Goal: Task Accomplishment & Management: Use online tool/utility

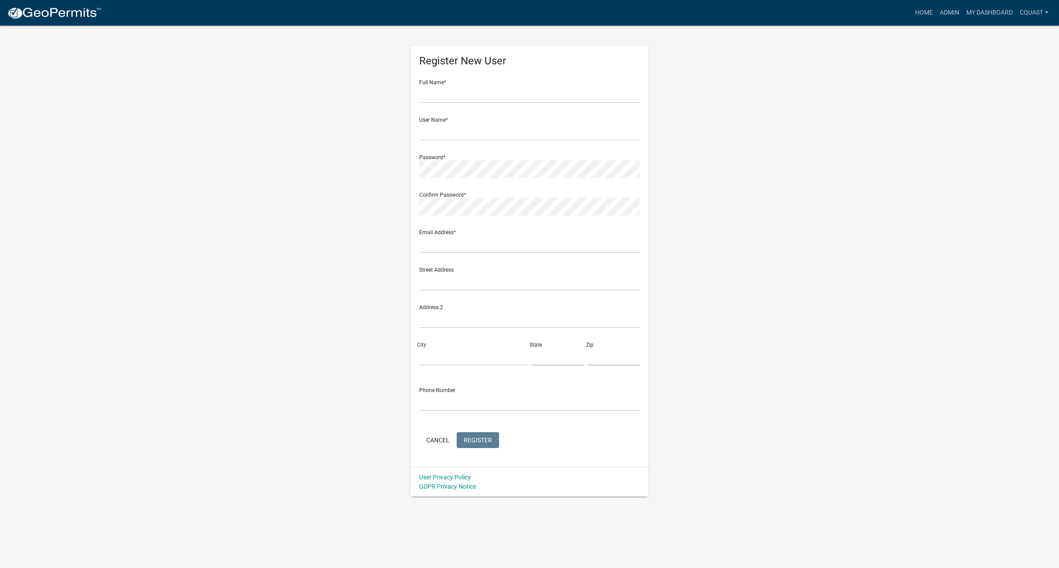
click at [51, 17] on img at bounding box center [54, 13] width 94 height 13
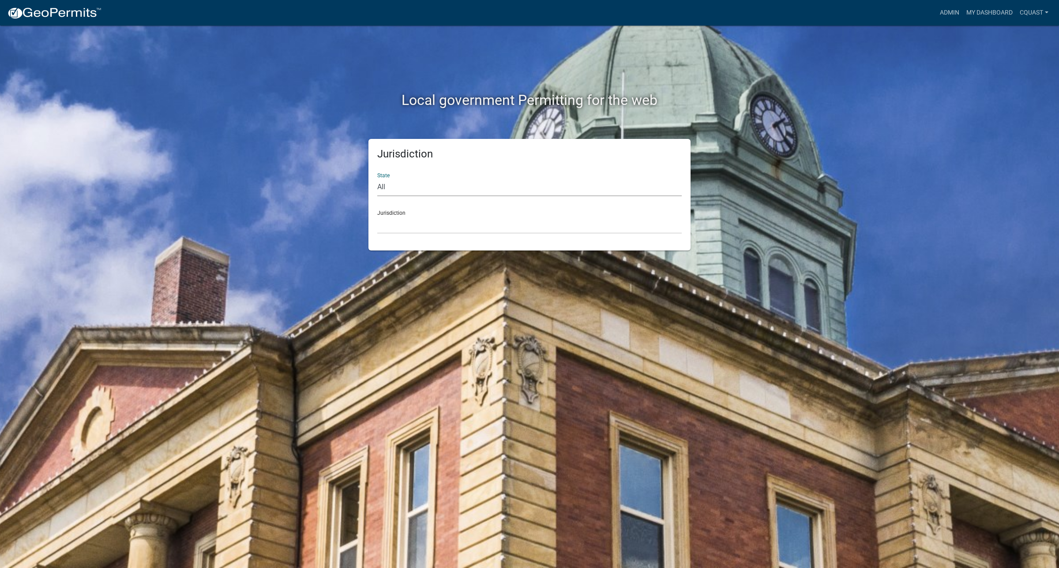
click at [453, 179] on select "All Colorado Georgia Indiana Iowa Kansas Minnesota Ohio South Carolina Wisconsin" at bounding box center [529, 187] width 304 height 18
select select "Minnesota"
click at [377, 178] on select "All Colorado Georgia Indiana Iowa Kansas Minnesota Ohio South Carolina Wisconsin" at bounding box center [529, 187] width 304 height 18
click at [394, 226] on select "Becker County, Minnesota Benton County, Minnesota Carlton County, Minnesota Cit…" at bounding box center [529, 225] width 304 height 18
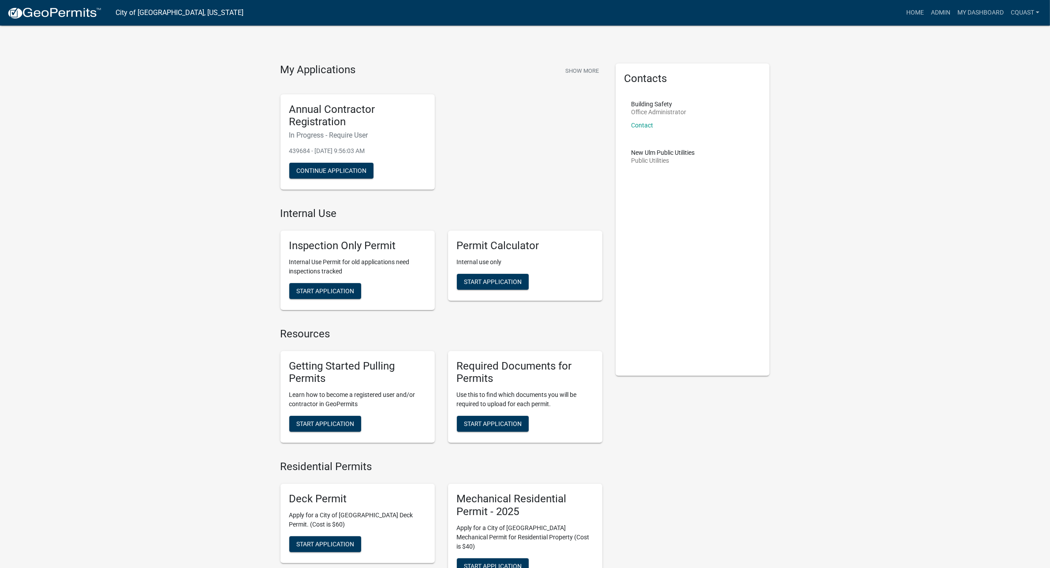
drag, startPoint x: 96, startPoint y: 164, endPoint x: 104, endPoint y: 130, distance: 34.5
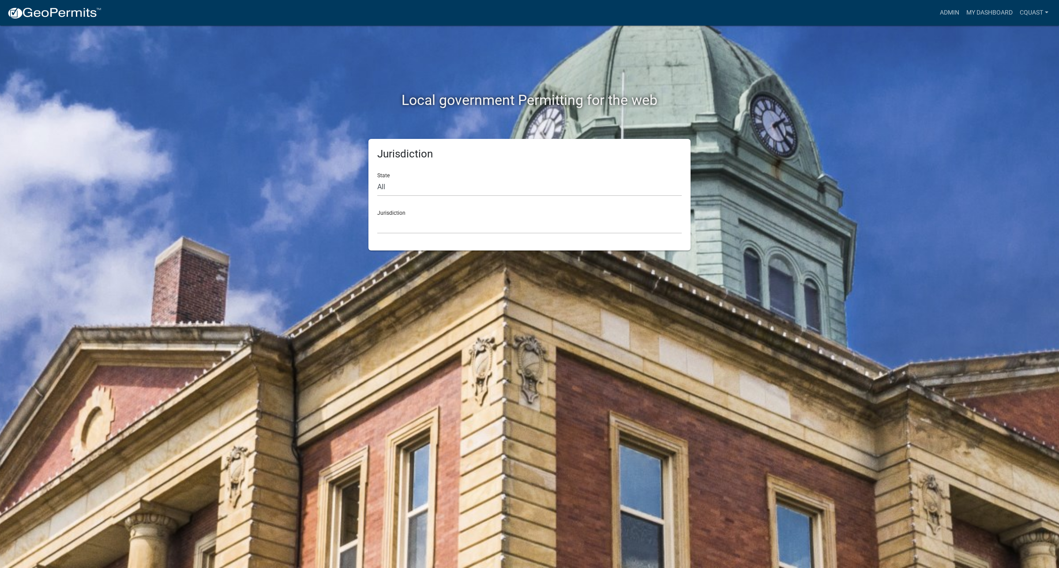
click at [78, 7] on img at bounding box center [54, 13] width 94 height 13
click at [52, 10] on img at bounding box center [54, 13] width 94 height 13
click at [967, 17] on link "My Dashboard" at bounding box center [989, 12] width 53 height 17
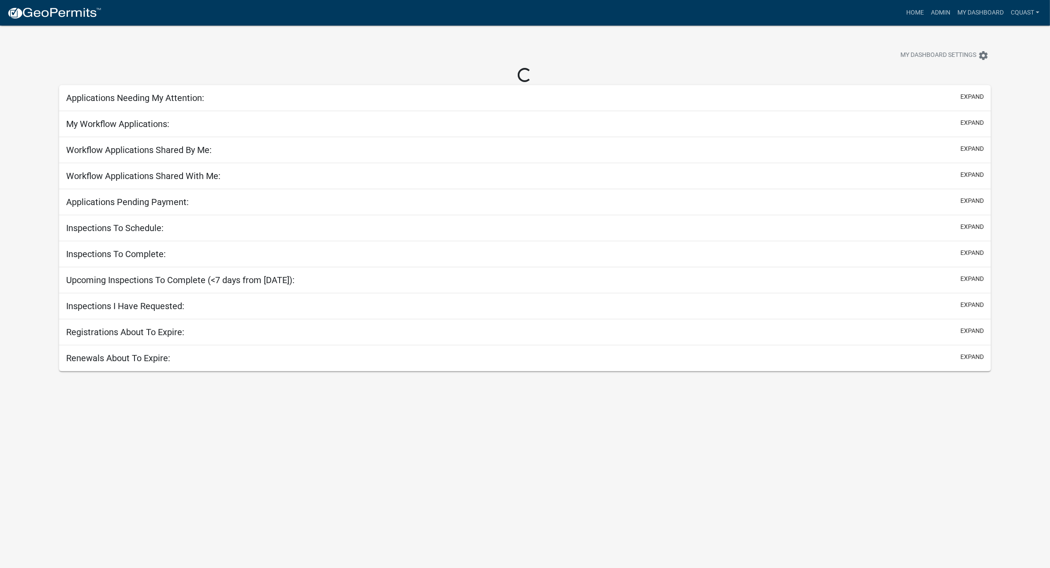
click at [115, 150] on h5 "Workflow Applications Shared By Me:" at bounding box center [139, 150] width 146 height 11
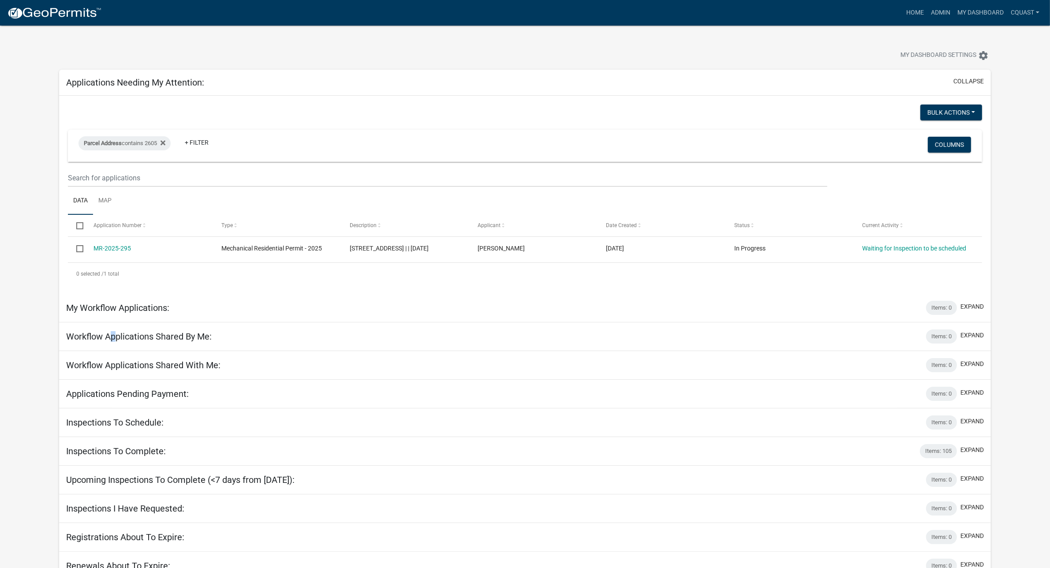
click at [65, 19] on img at bounding box center [54, 13] width 94 height 13
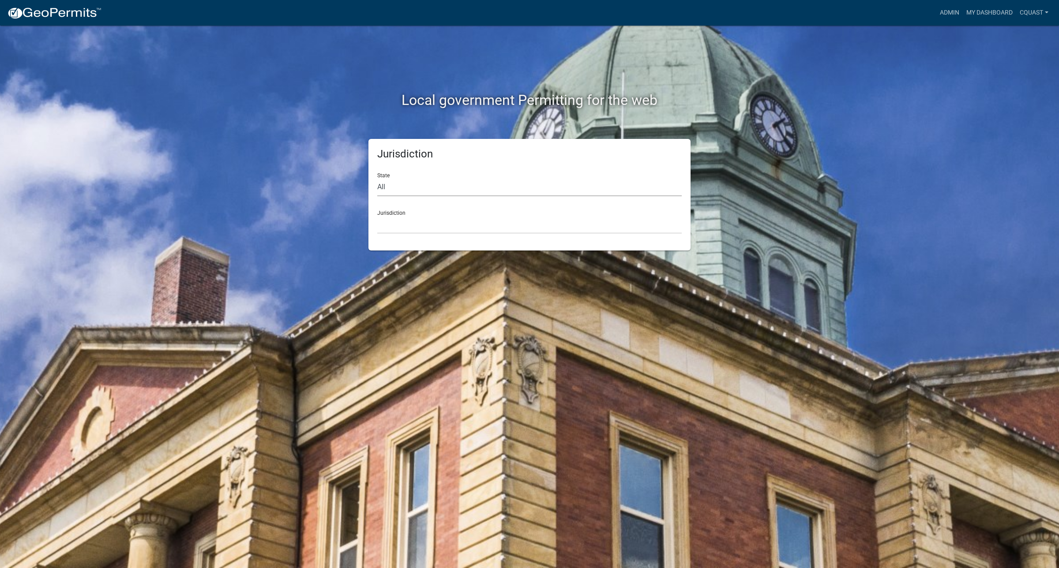
click at [448, 191] on select "All Colorado Georgia Indiana Iowa Kansas Minnesota Ohio South Carolina Wisconsin" at bounding box center [529, 187] width 304 height 18
select select "Minnesota"
click at [377, 178] on select "All Colorado Georgia Indiana Iowa Kansas Minnesota Ohio South Carolina Wisconsin" at bounding box center [529, 187] width 304 height 18
click at [462, 221] on select "Becker County, Minnesota Benton County, Minnesota Carlton County, Minnesota Cit…" at bounding box center [529, 225] width 304 height 18
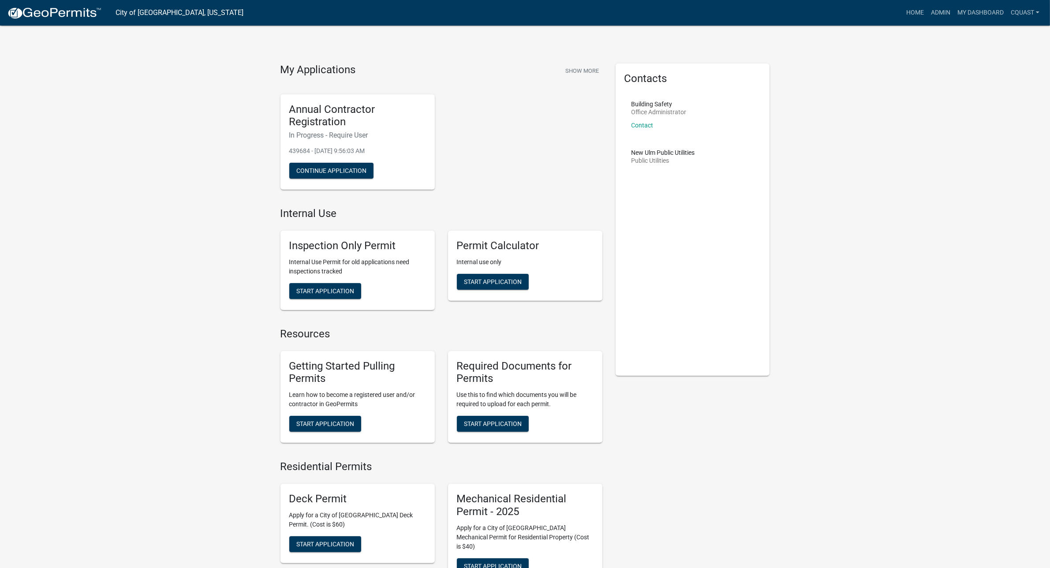
click at [63, 10] on img at bounding box center [54, 13] width 94 height 13
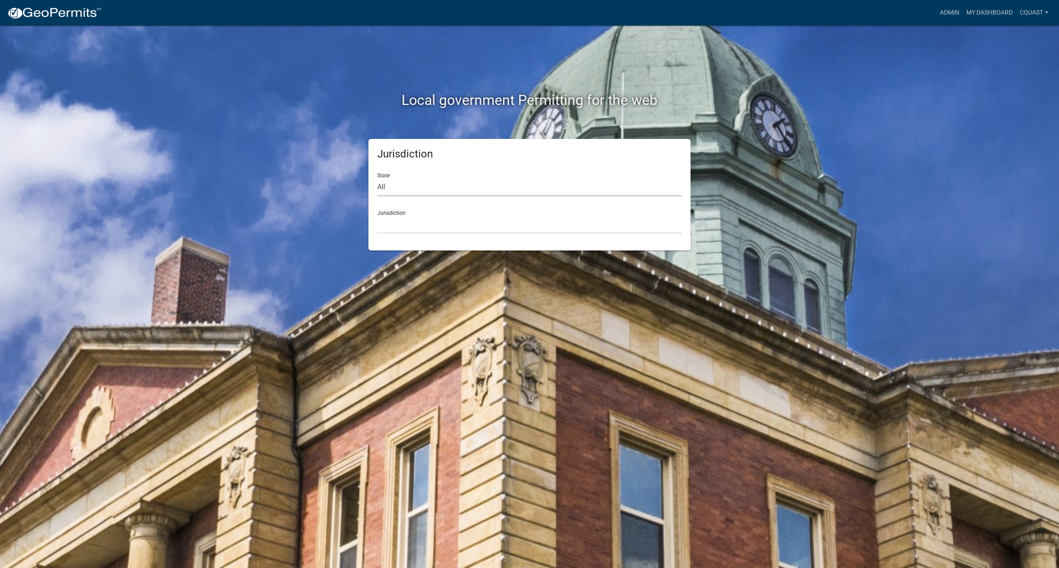
click at [428, 182] on select "All Colorado Georgia Indiana Iowa Kansas Minnesota Ohio South Carolina Wisconsin" at bounding box center [529, 187] width 304 height 18
select select "Minnesota"
click at [377, 178] on select "All Colorado Georgia Indiana Iowa Kansas Minnesota Ohio South Carolina Wisconsin" at bounding box center [529, 187] width 304 height 18
click at [410, 227] on select "Becker County, Minnesota Benton County, Minnesota Carlton County, Minnesota Cit…" at bounding box center [529, 225] width 304 height 18
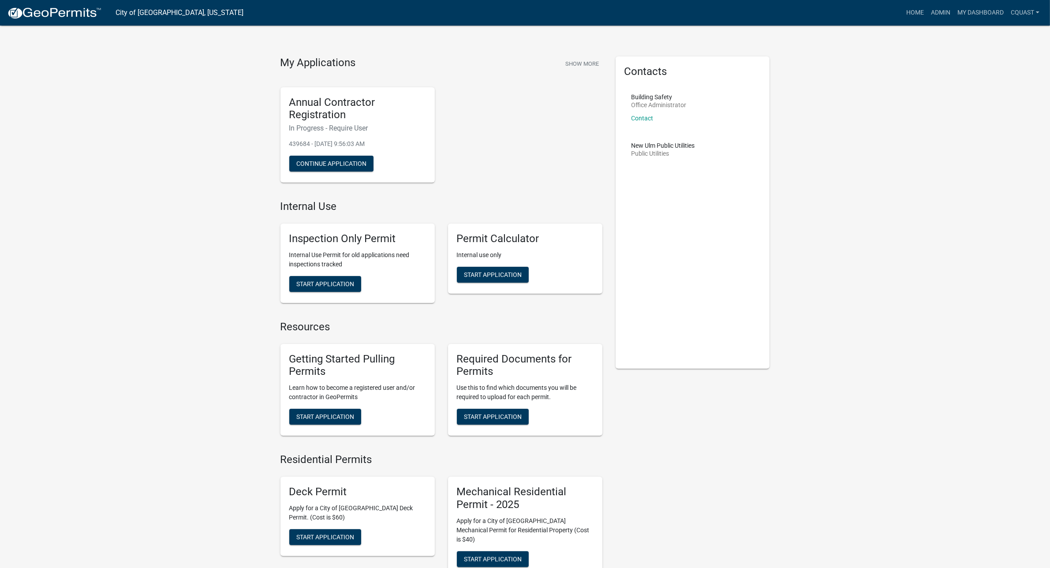
scroll to position [184, 0]
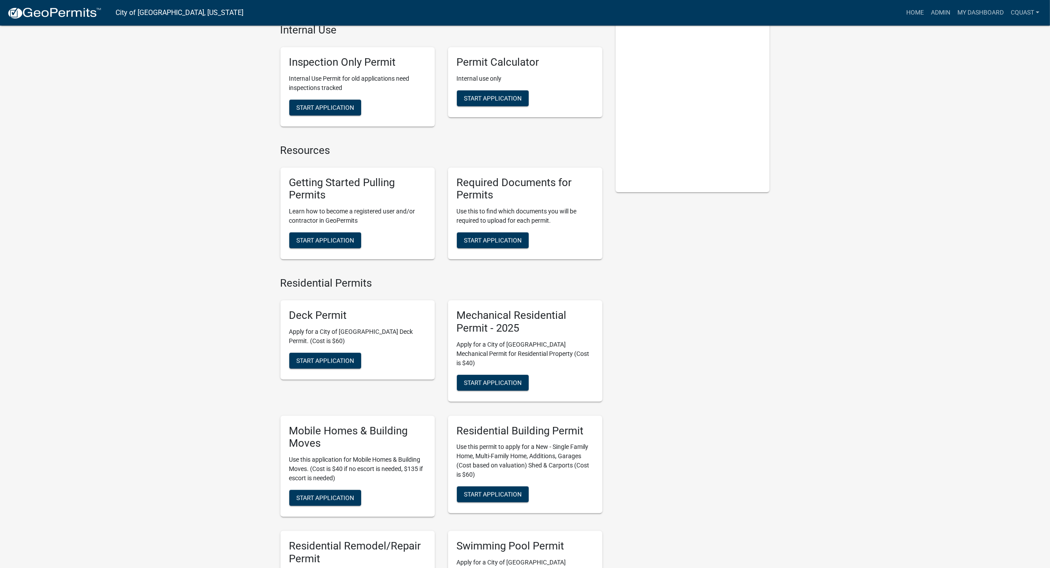
drag, startPoint x: 218, startPoint y: 294, endPoint x: 674, endPoint y: 327, distance: 456.5
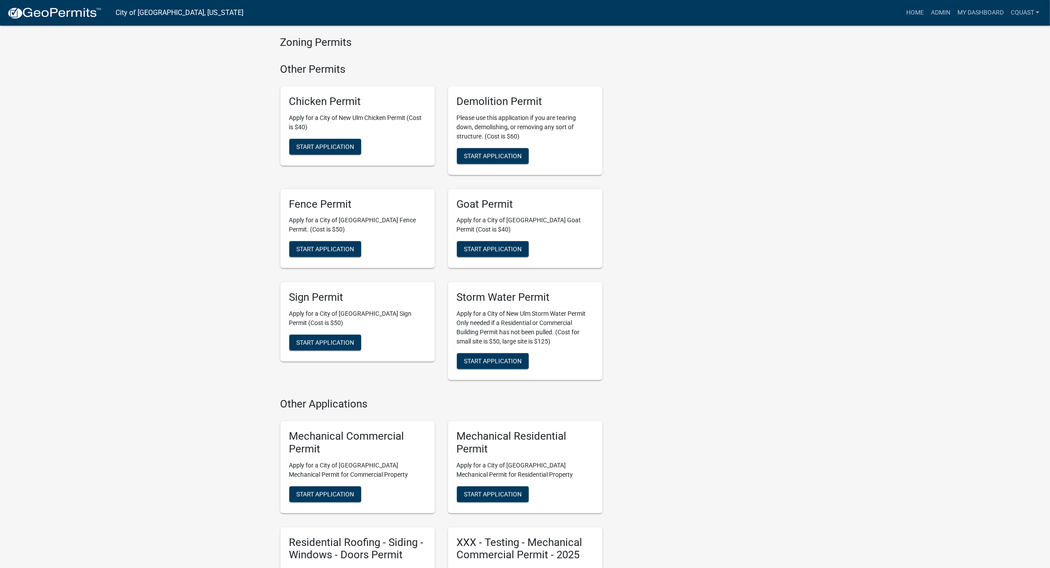
scroll to position [956, 0]
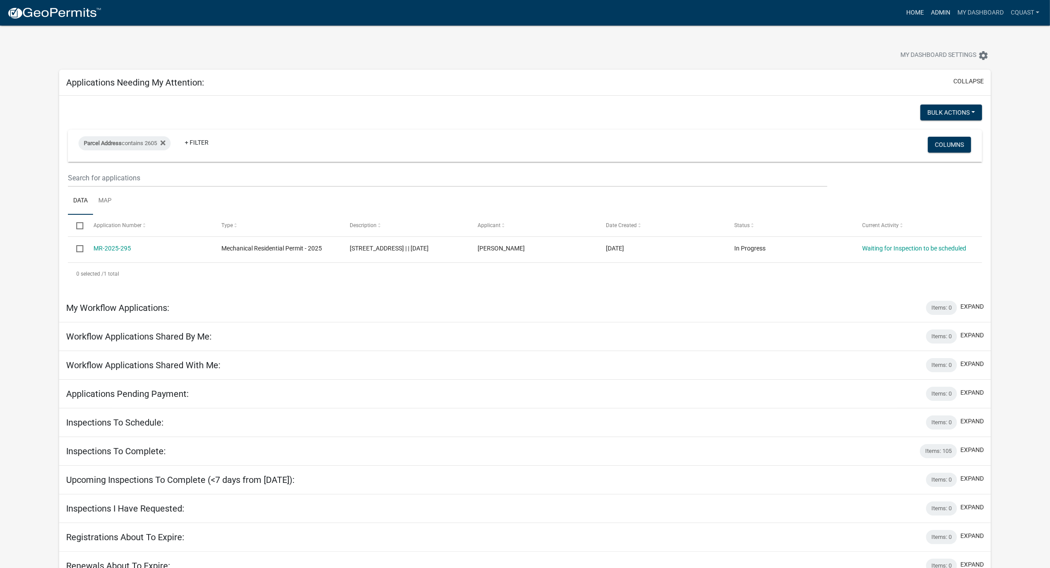
drag, startPoint x: 938, startPoint y: 14, endPoint x: 925, endPoint y: 12, distance: 13.4
click at [688, 14] on link "Admin" at bounding box center [941, 12] width 26 height 17
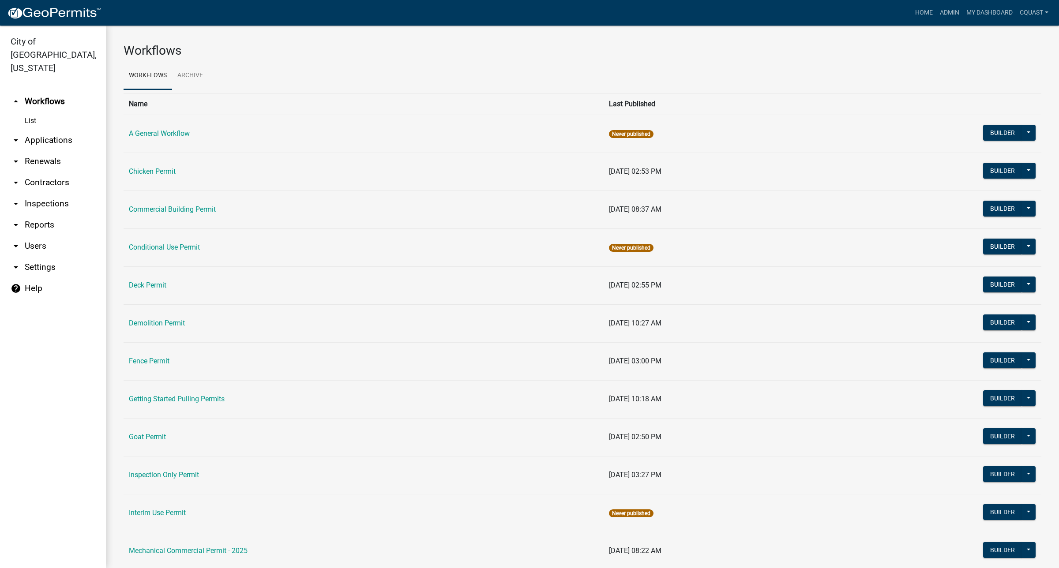
click at [55, 130] on link "arrow_drop_down Applications" at bounding box center [53, 140] width 106 height 21
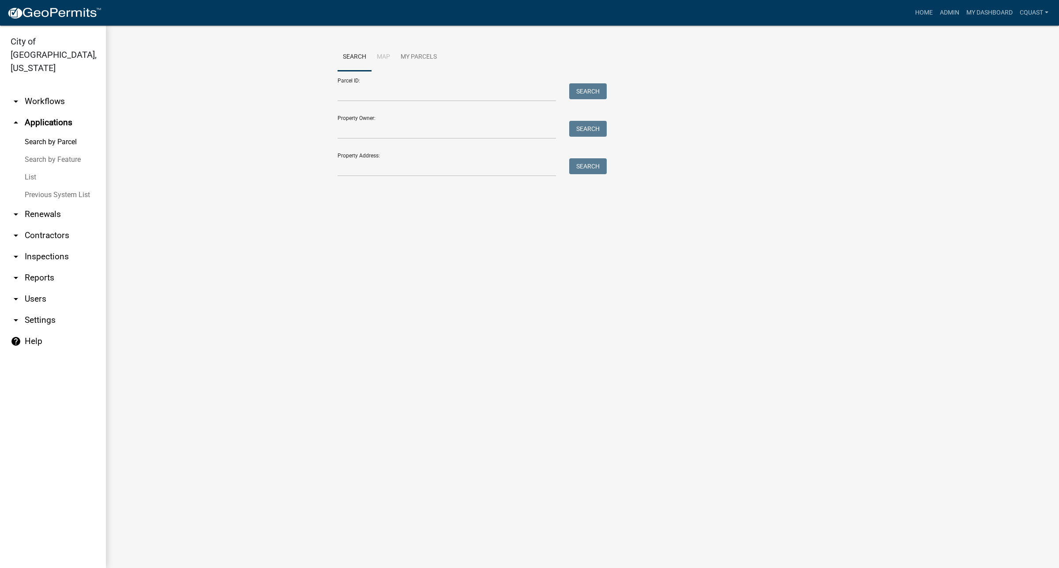
click at [30, 169] on link "List" at bounding box center [53, 178] width 106 height 18
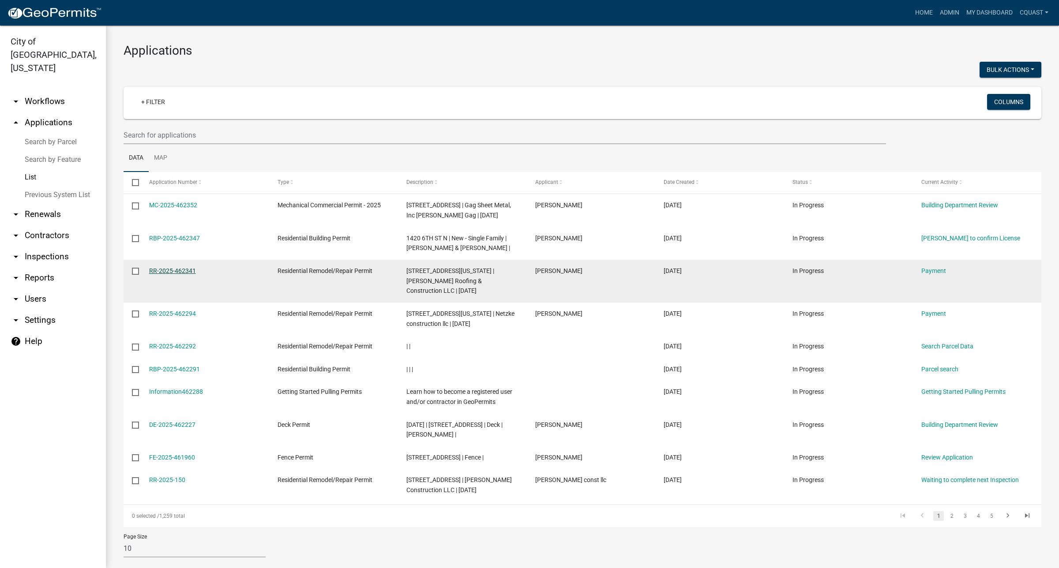
click at [175, 268] on link "RR-2025-462341" at bounding box center [172, 270] width 47 height 7
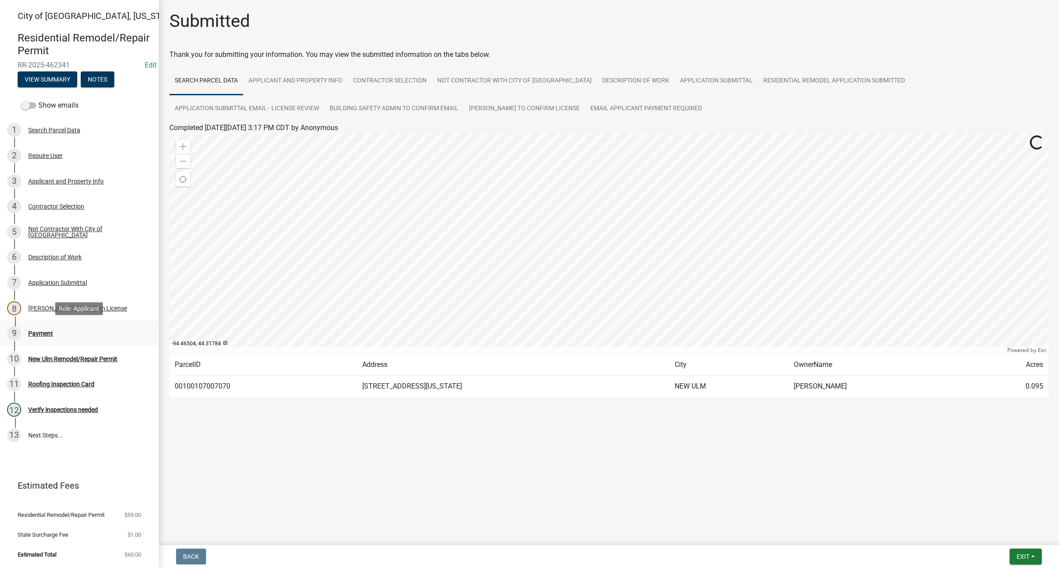
click at [40, 335] on div "Payment" at bounding box center [40, 333] width 25 height 6
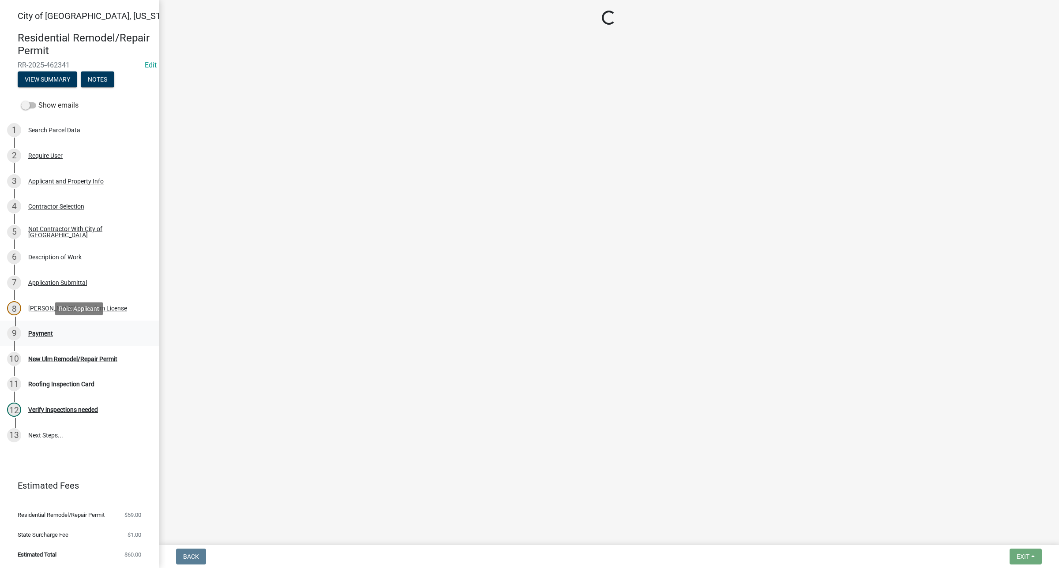
select select "3: 3"
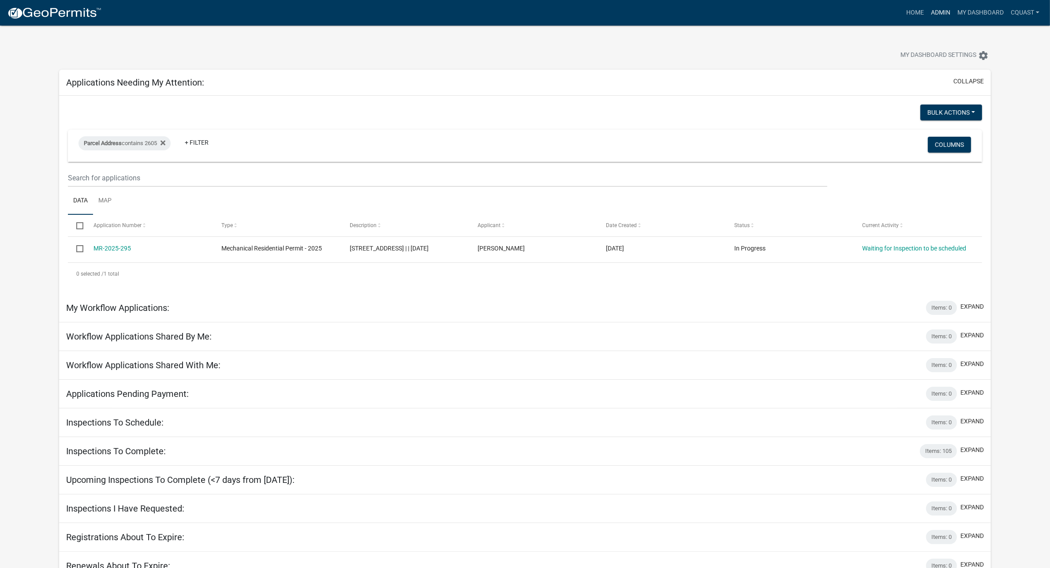
click at [932, 10] on link "Admin" at bounding box center [941, 12] width 26 height 17
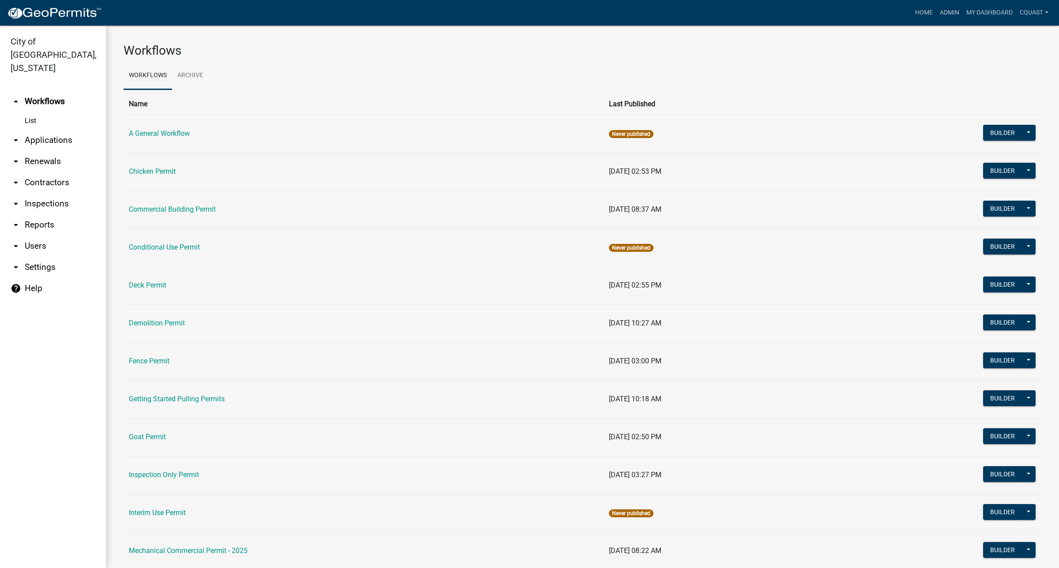
click at [56, 133] on link "arrow_drop_down Applications" at bounding box center [53, 140] width 106 height 21
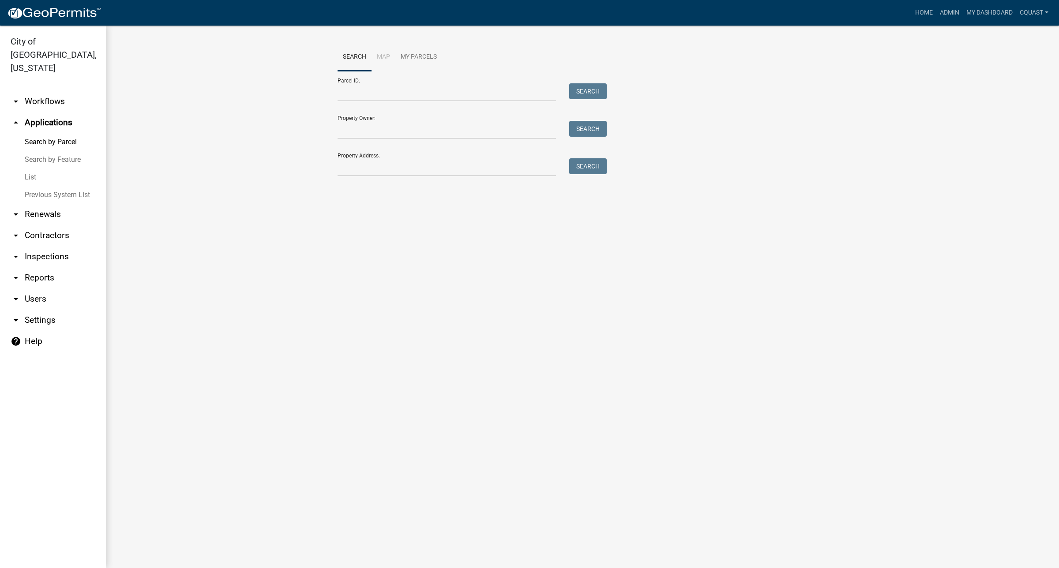
click at [31, 169] on link "List" at bounding box center [53, 178] width 106 height 18
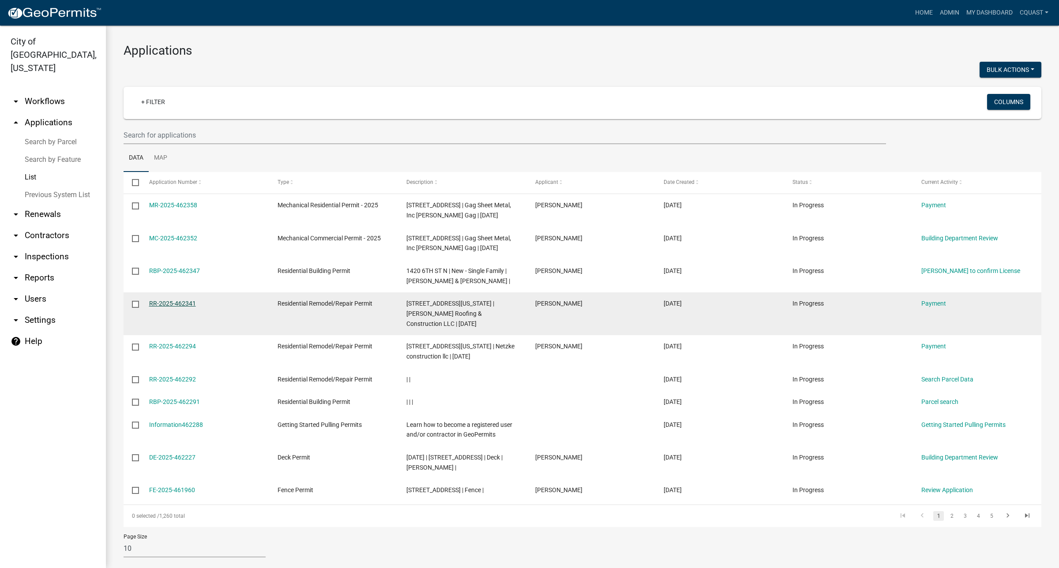
click at [170, 304] on link "RR-2025-462341" at bounding box center [172, 303] width 47 height 7
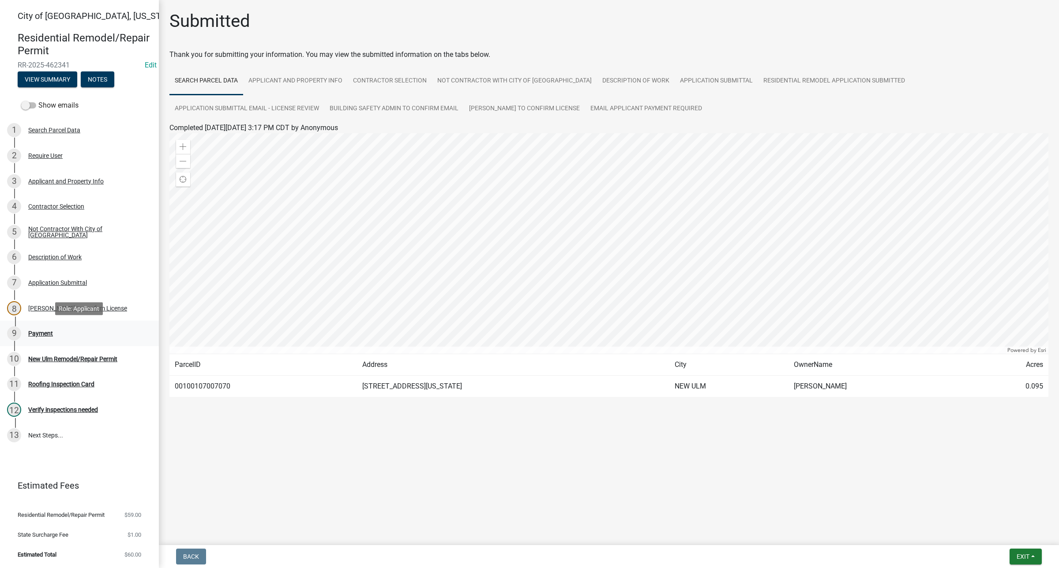
click at [39, 334] on div "Payment" at bounding box center [40, 333] width 25 height 6
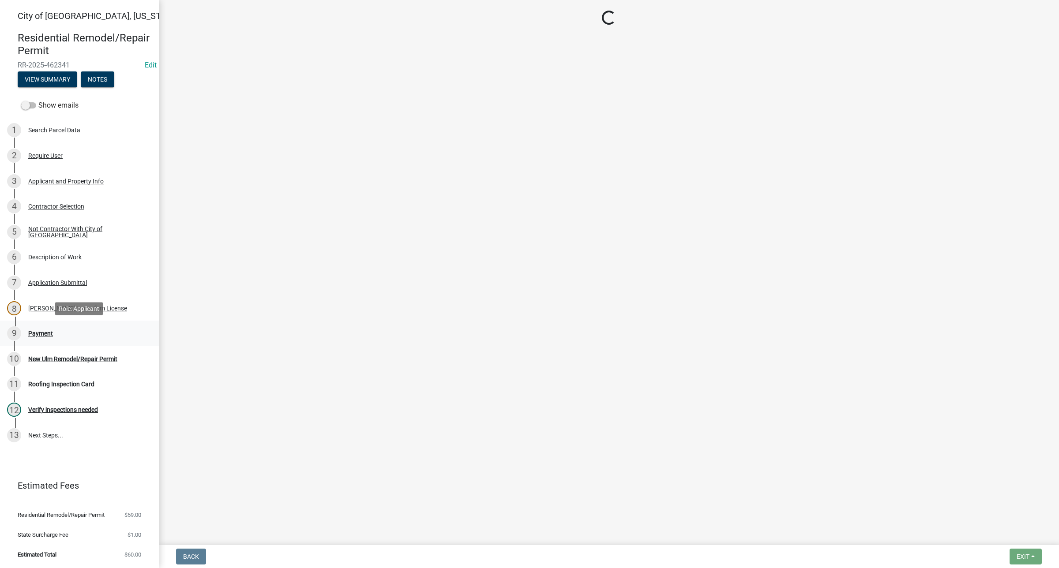
select select "3: 3"
